Goal: Task Accomplishment & Management: Manage account settings

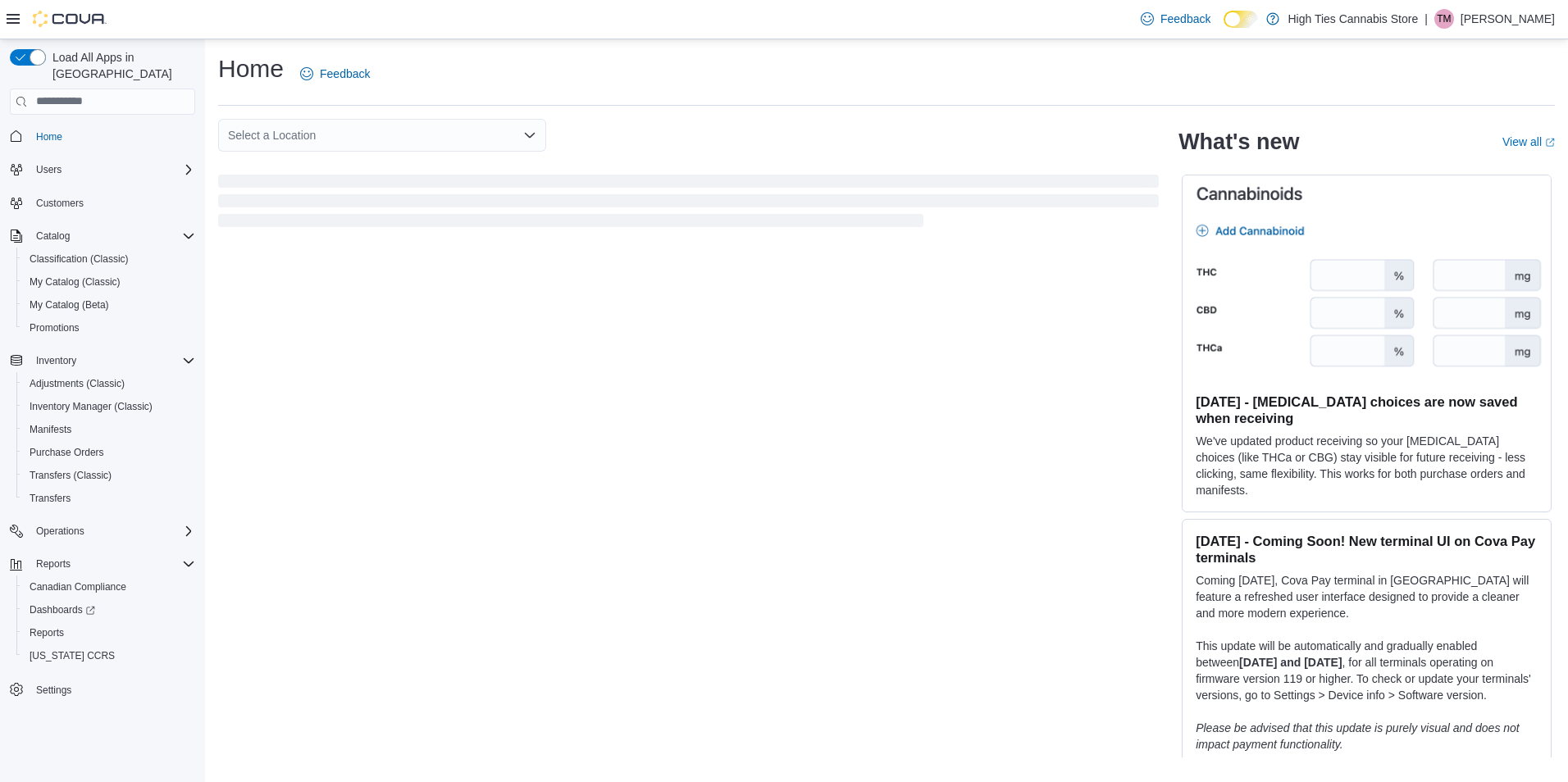
click at [1489, 17] on p "Theresa Morgan" at bounding box center [1507, 19] width 94 height 19
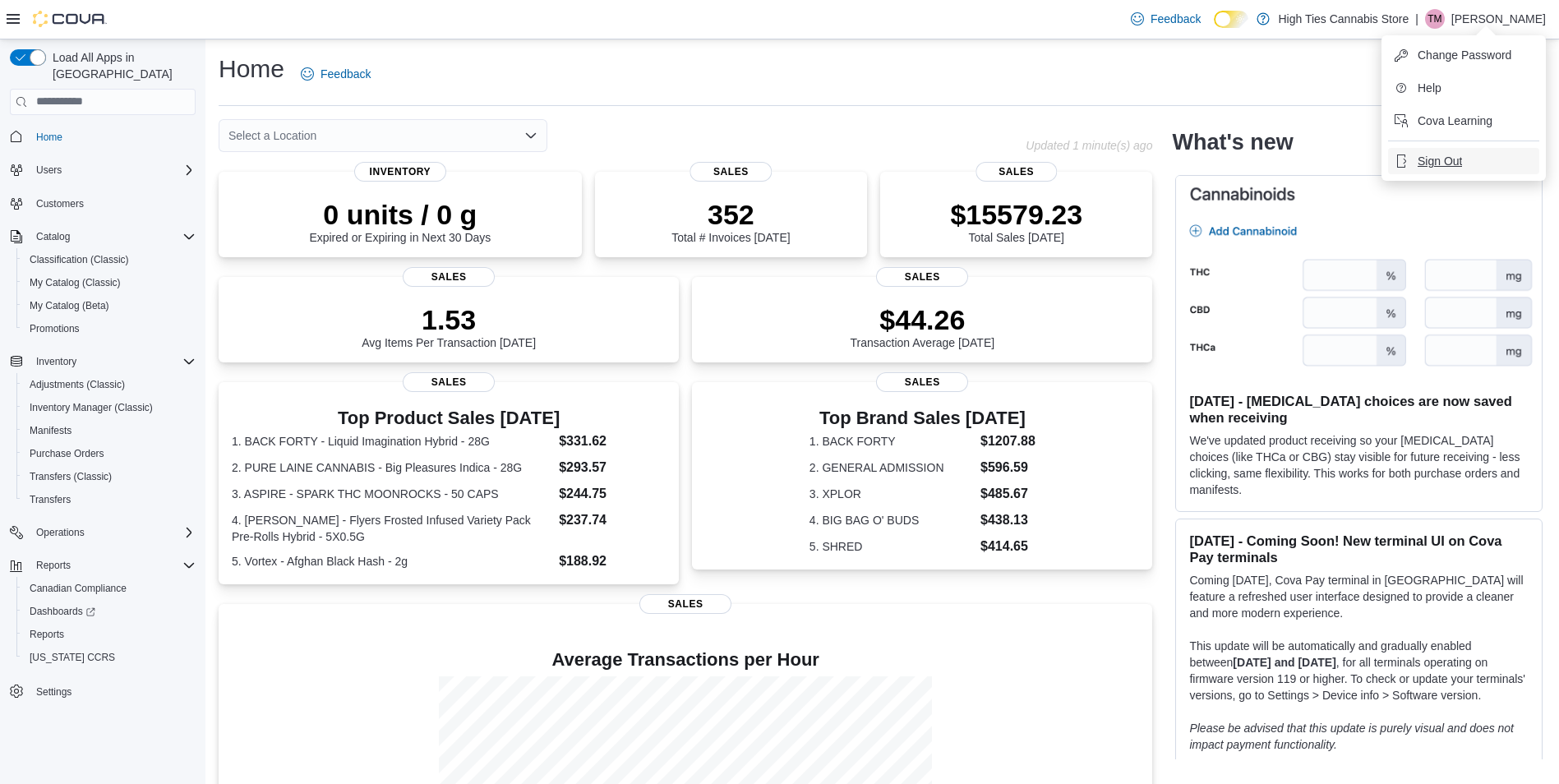
click at [1450, 158] on span "Sign Out" at bounding box center [1440, 161] width 44 height 16
